Goal: Find specific page/section: Find specific page/section

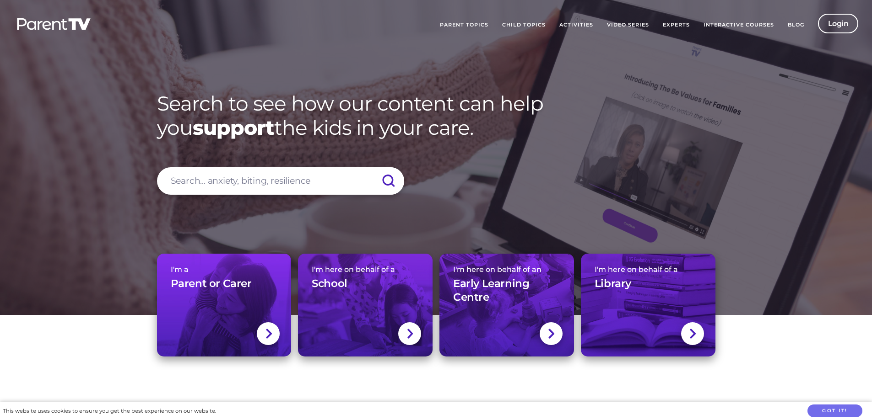
click at [630, 286] on div "I'm here on behalf of a Library" at bounding box center [647, 281] width 107 height 32
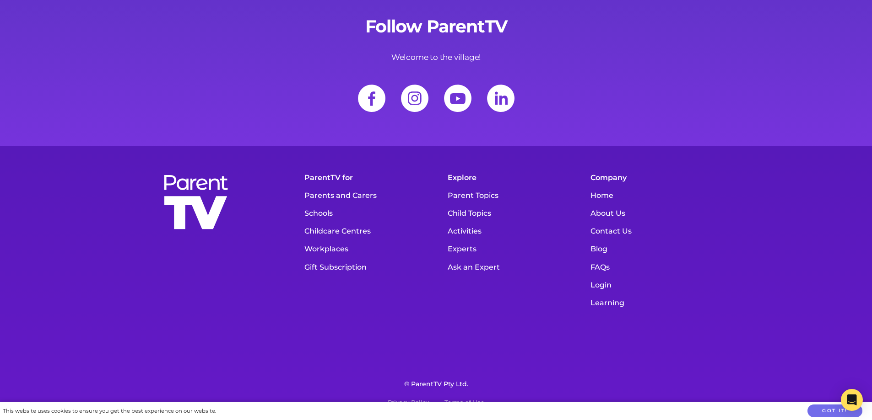
scroll to position [12848, 0]
